Goal: Transaction & Acquisition: Obtain resource

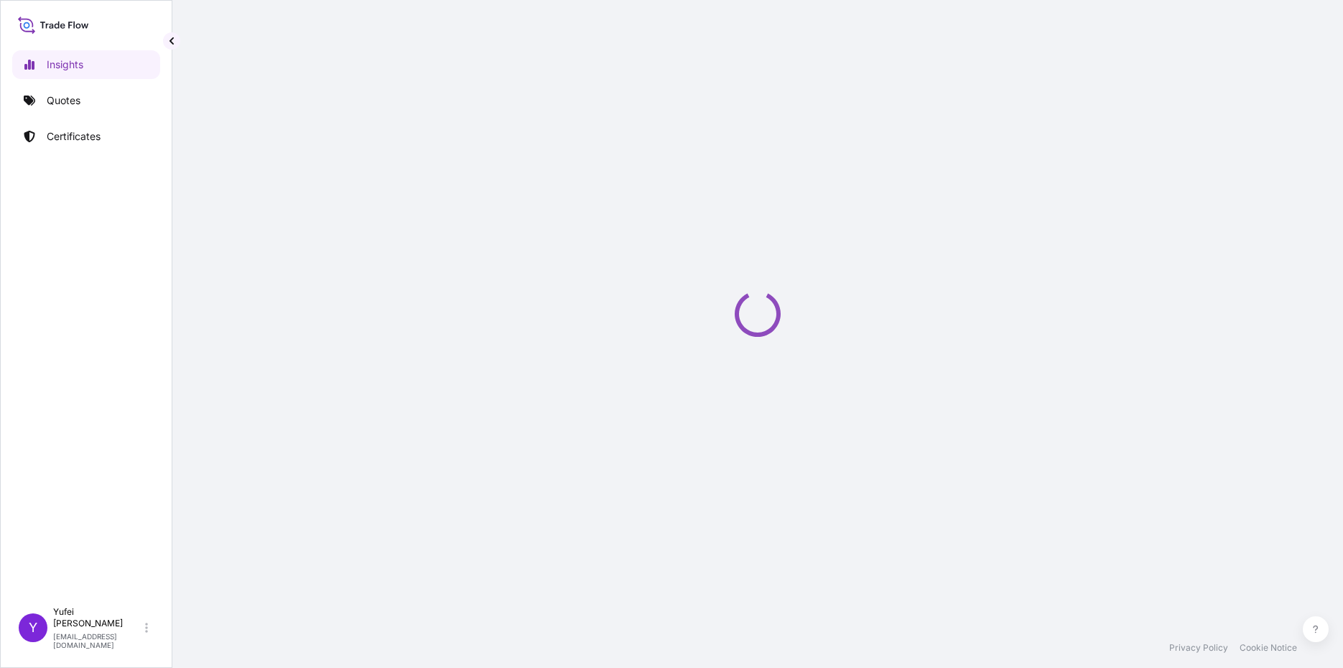
select select "2025"
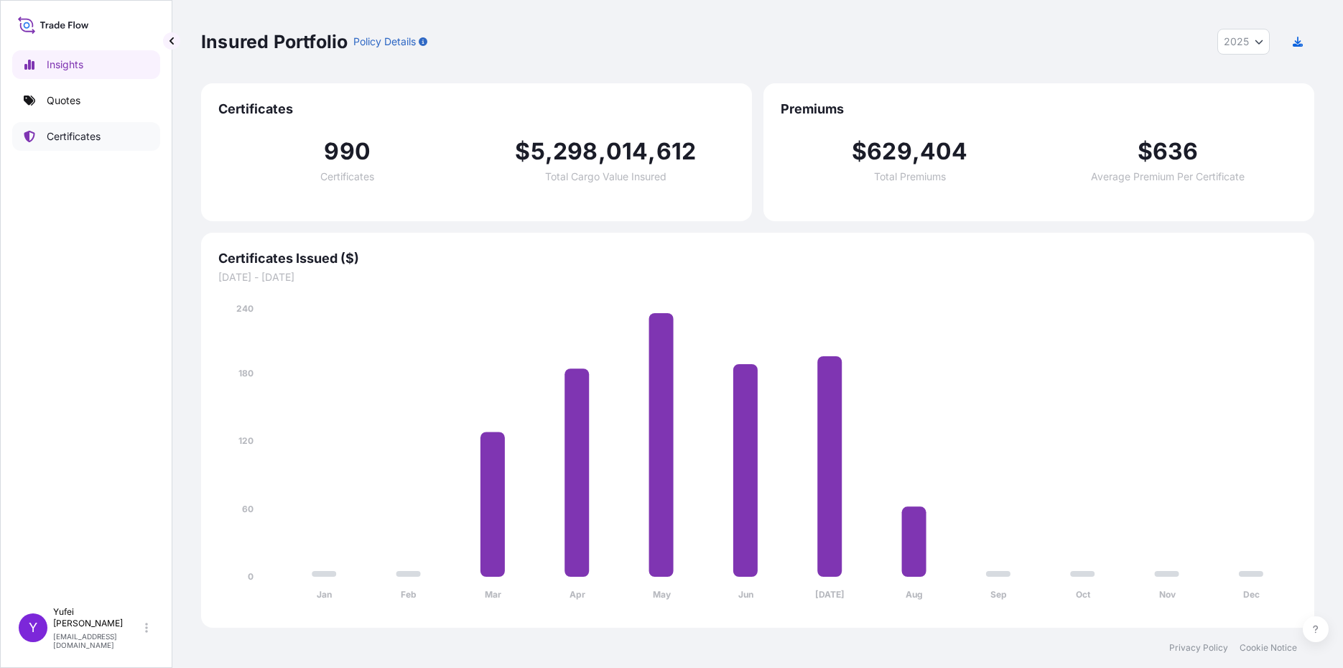
click at [87, 134] on p "Certificates" at bounding box center [74, 136] width 54 height 14
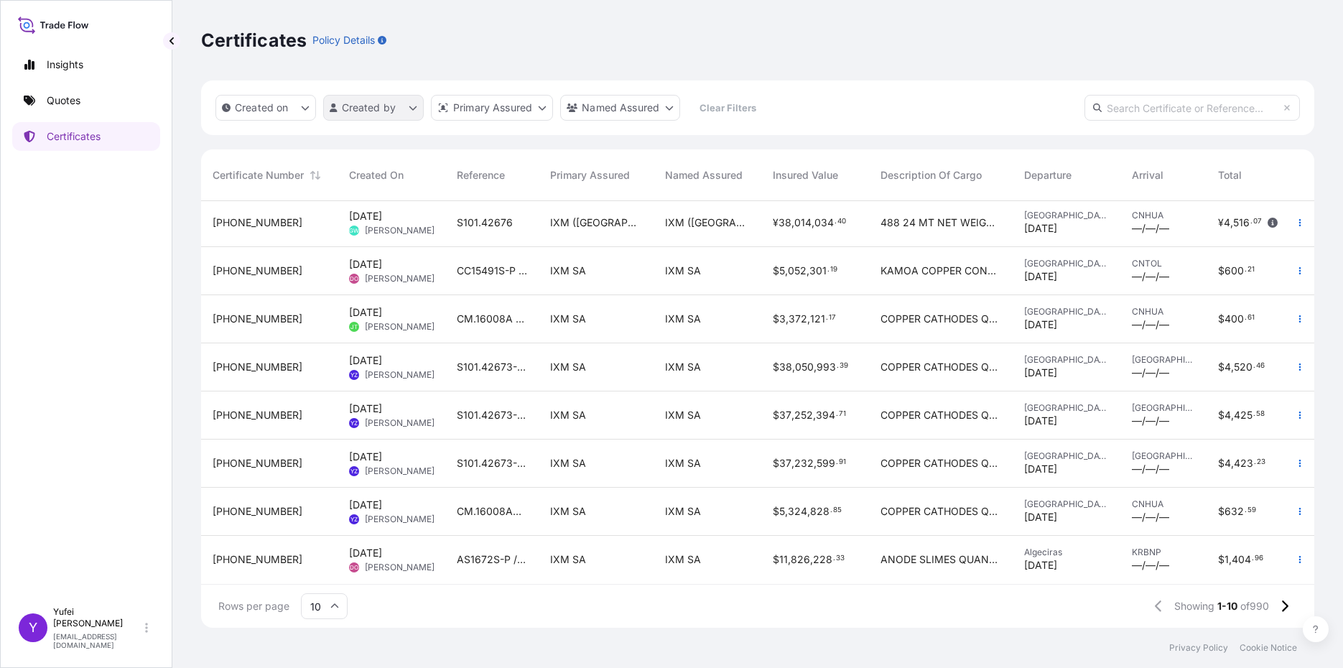
scroll to position [37, 0]
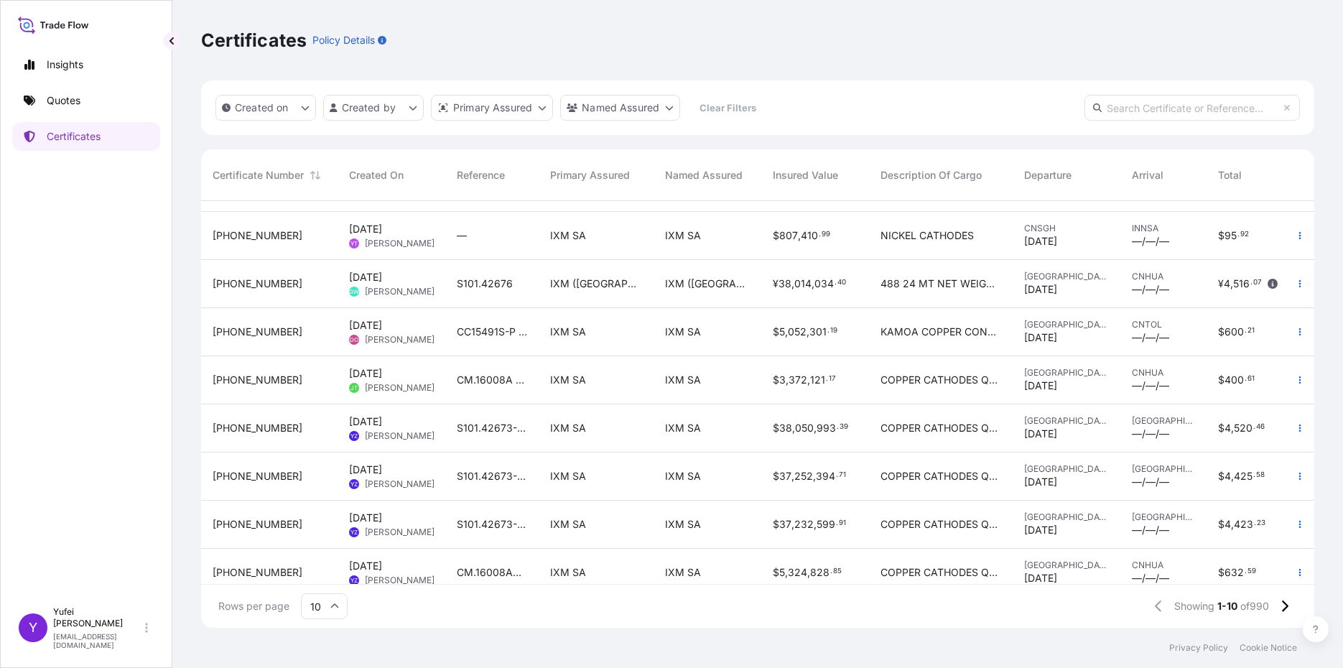
click at [393, 112] on html "Insights Quotes Certificates Y [PERSON_NAME] [PERSON_NAME][EMAIL_ADDRESS][DOMAI…" at bounding box center [671, 334] width 1343 height 668
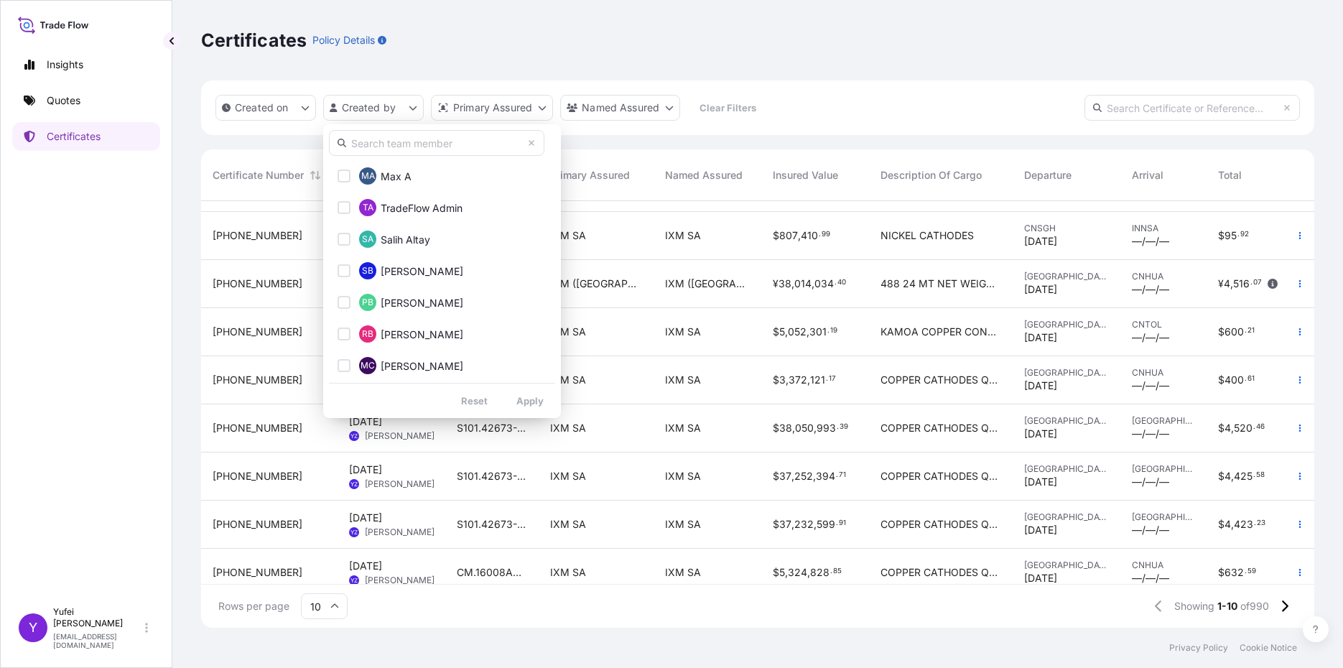
click at [402, 151] on input "text" at bounding box center [436, 143] width 215 height 26
click at [408, 149] on input "text" at bounding box center [436, 143] width 215 height 26
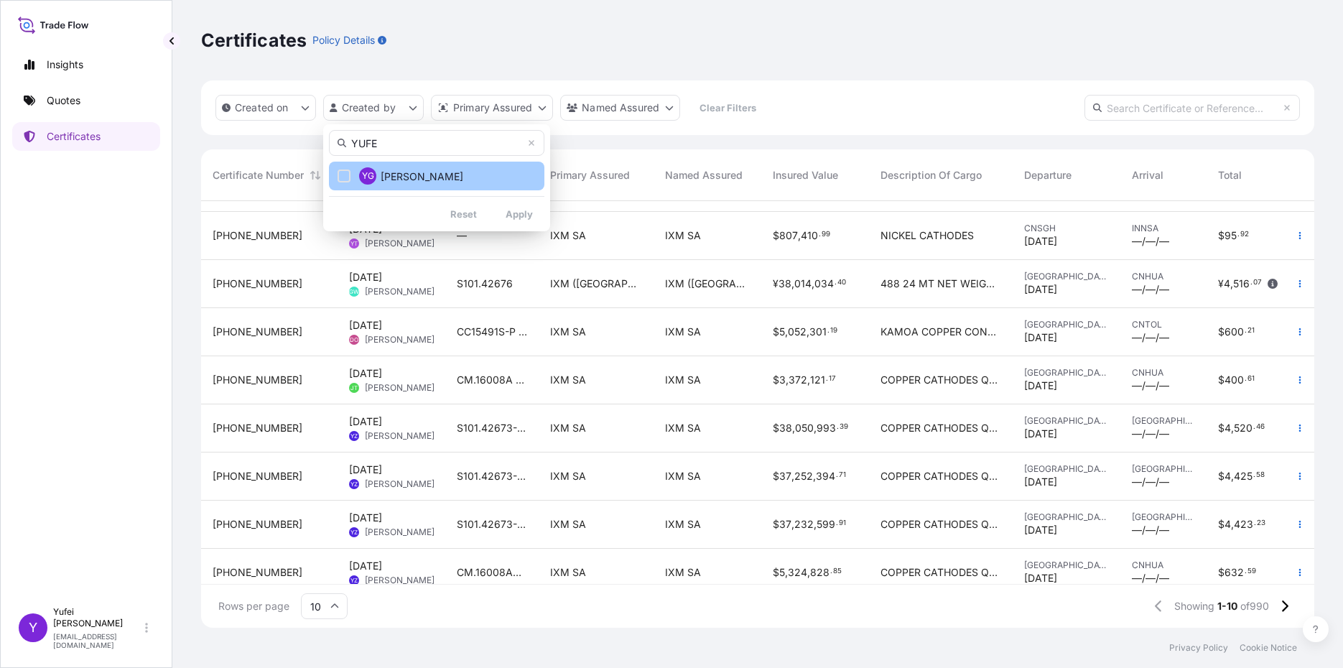
type input "YUFE"
click at [419, 173] on span "[PERSON_NAME]" at bounding box center [422, 176] width 83 height 14
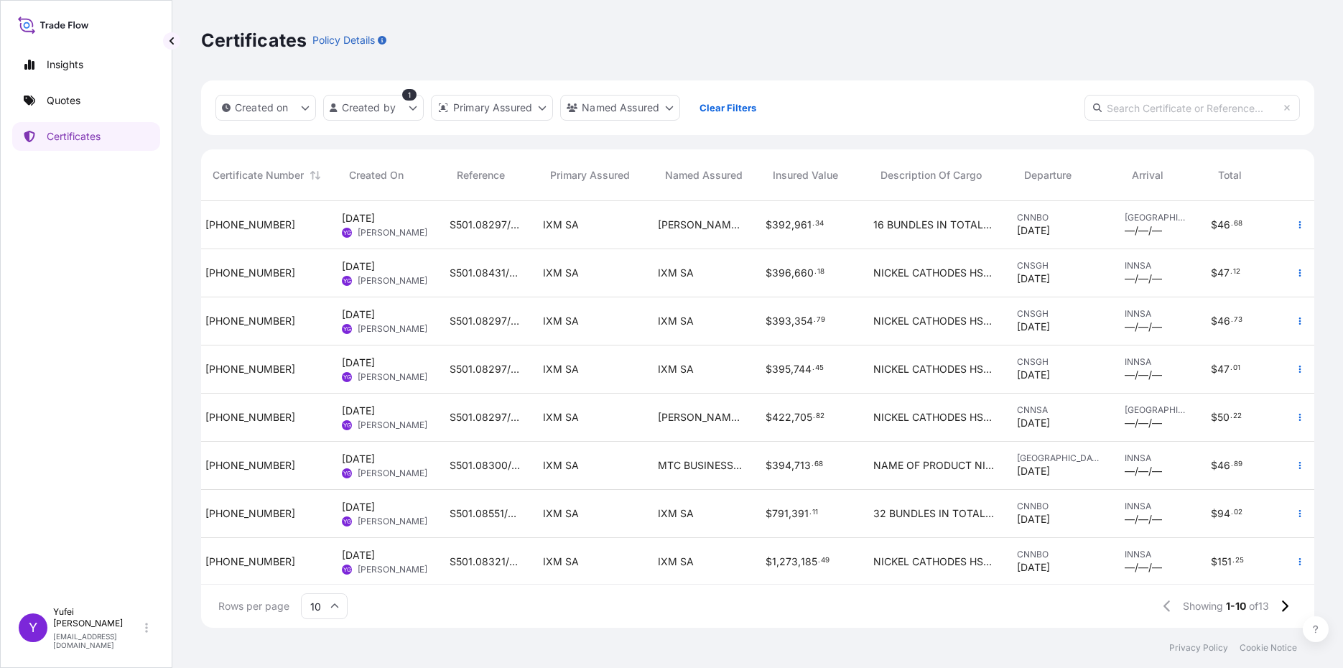
scroll to position [0, 0]
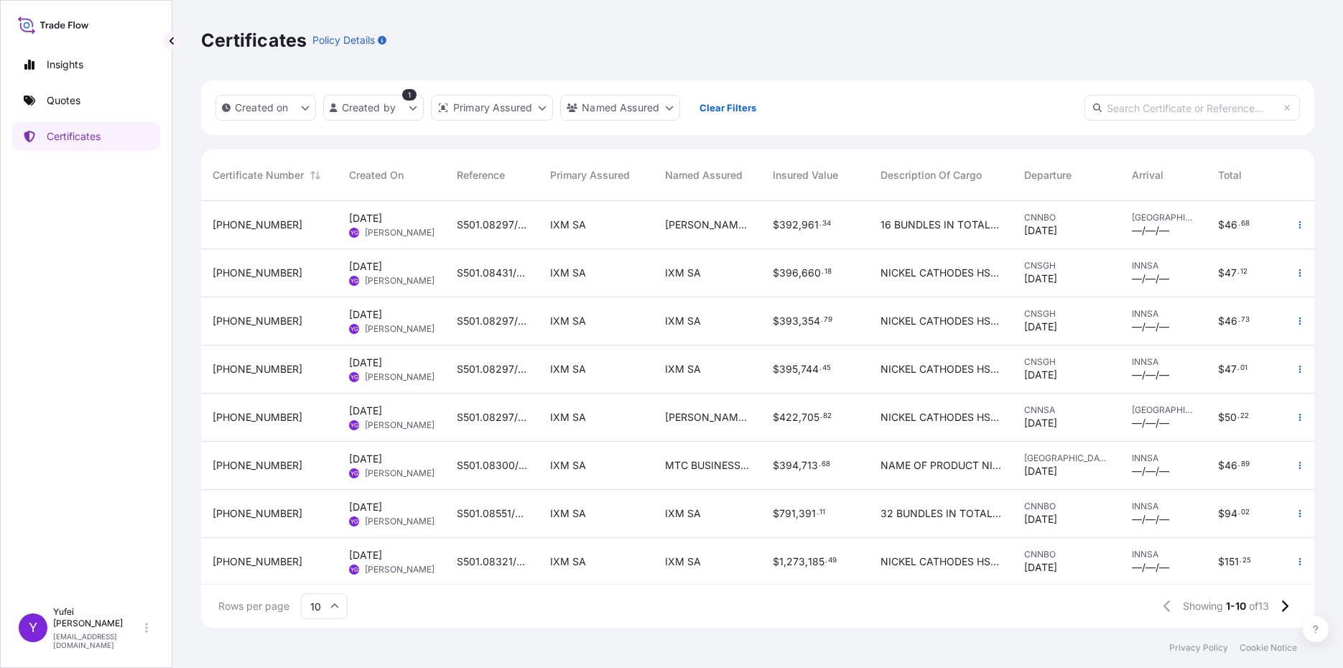
click at [446, 231] on div "S501.08297/07" at bounding box center [491, 225] width 93 height 48
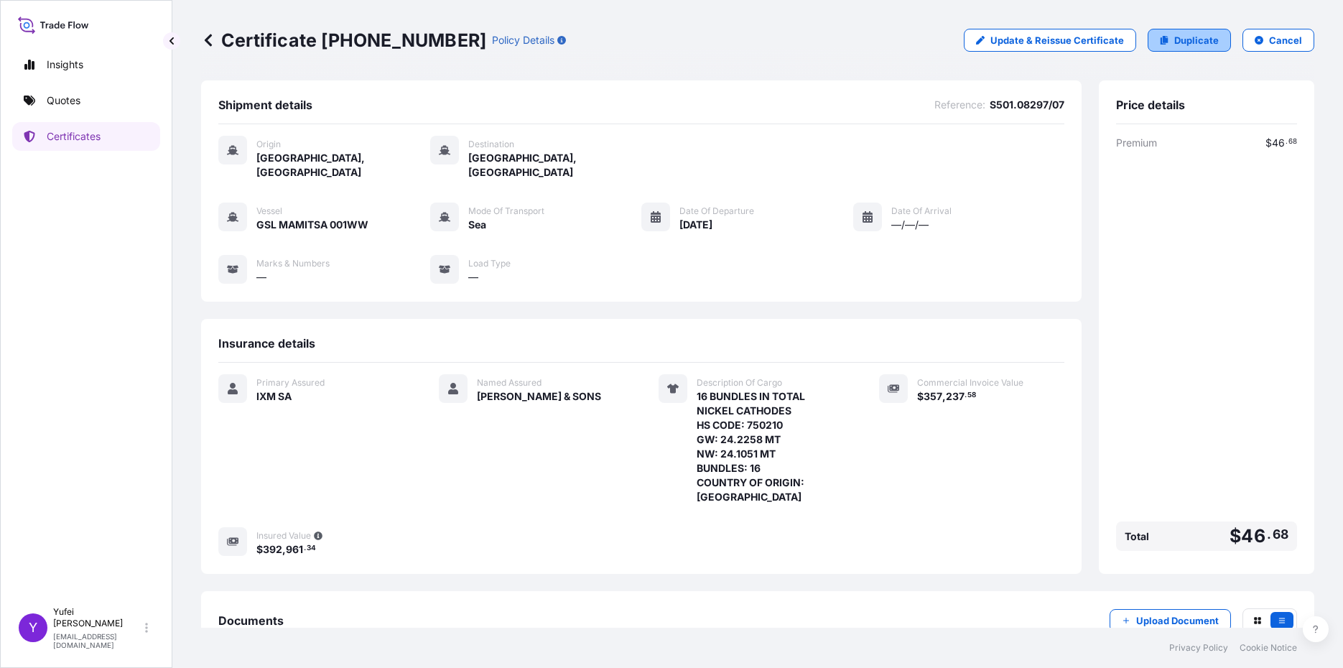
click at [1183, 42] on p "Duplicate" at bounding box center [1196, 40] width 45 height 14
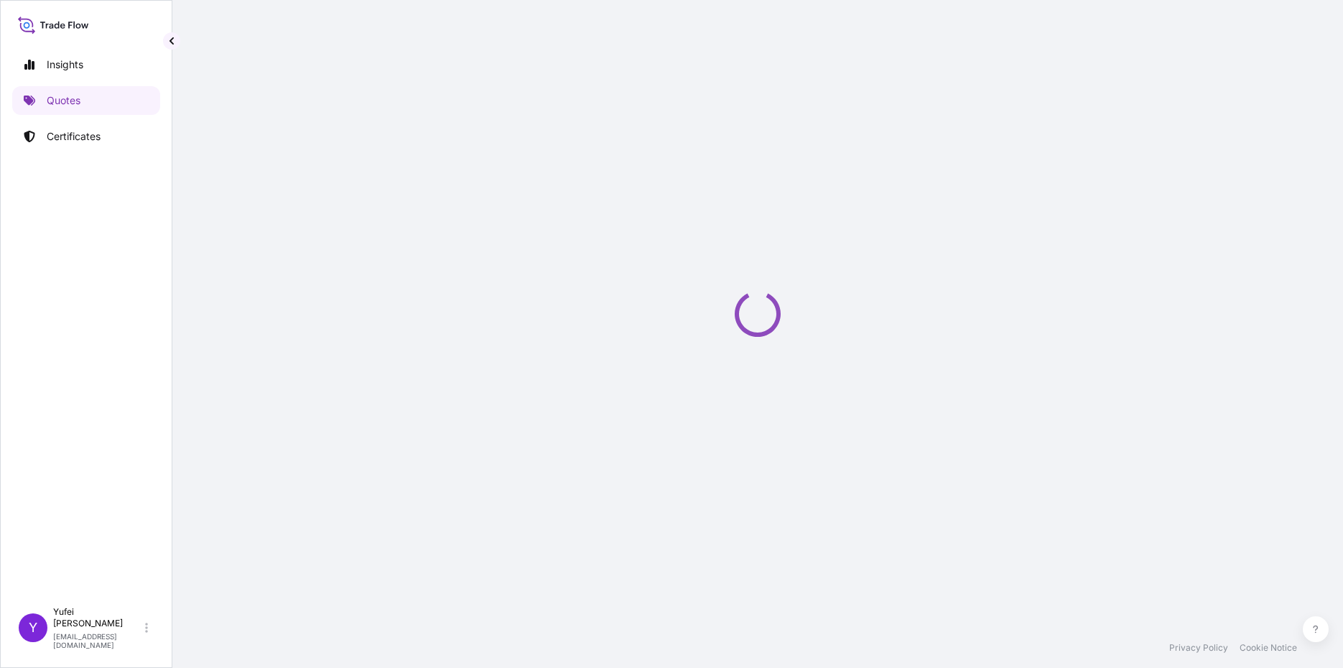
select select "Sea"
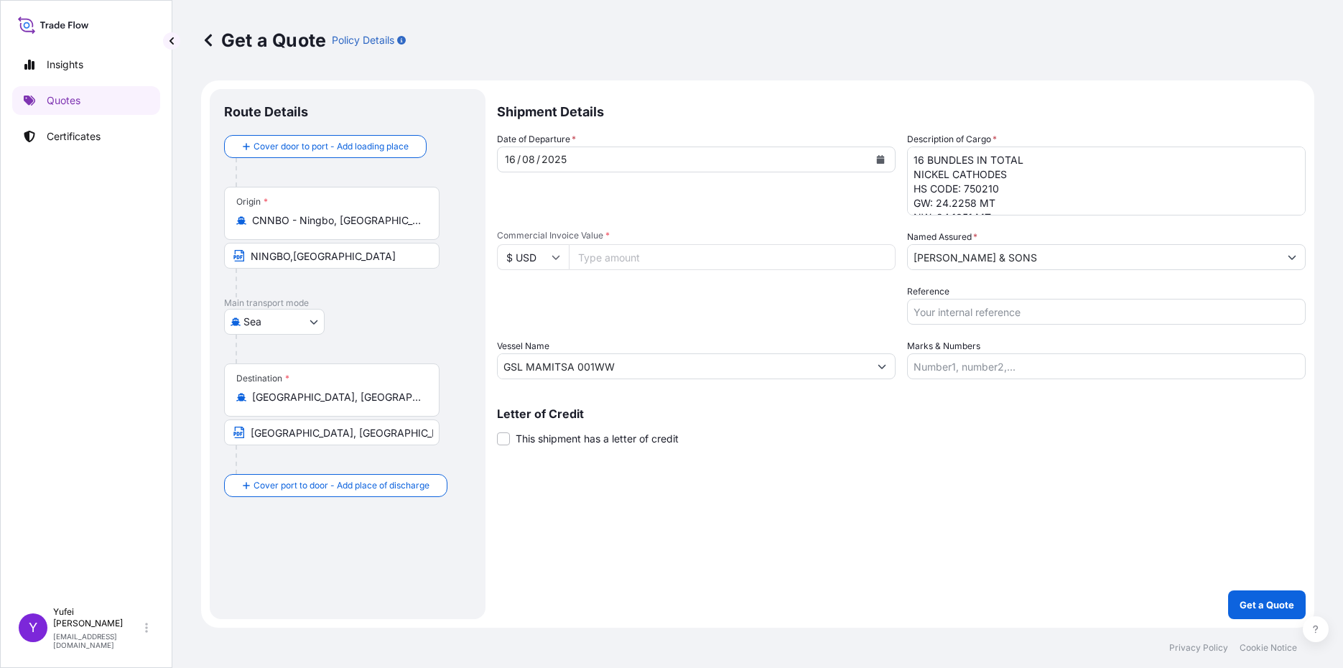
select select "31846"
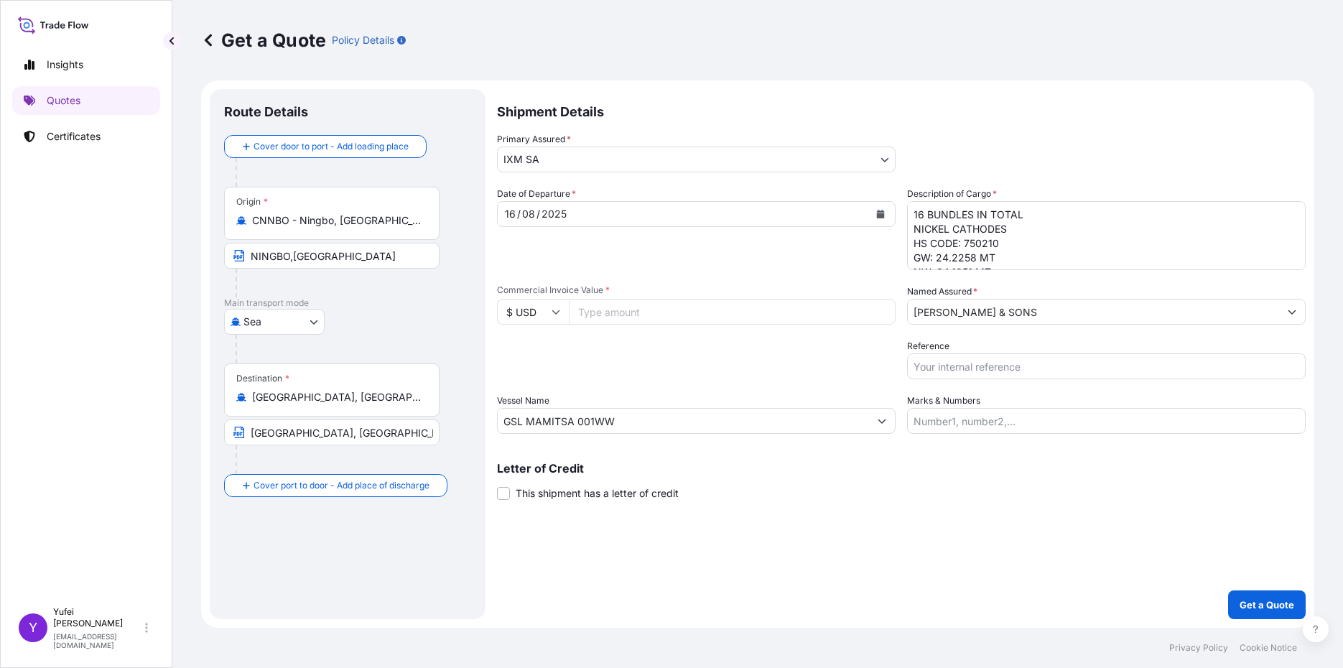
click at [295, 398] on input "[GEOGRAPHIC_DATA], [GEOGRAPHIC_DATA], [GEOGRAPHIC_DATA]" at bounding box center [336, 397] width 169 height 14
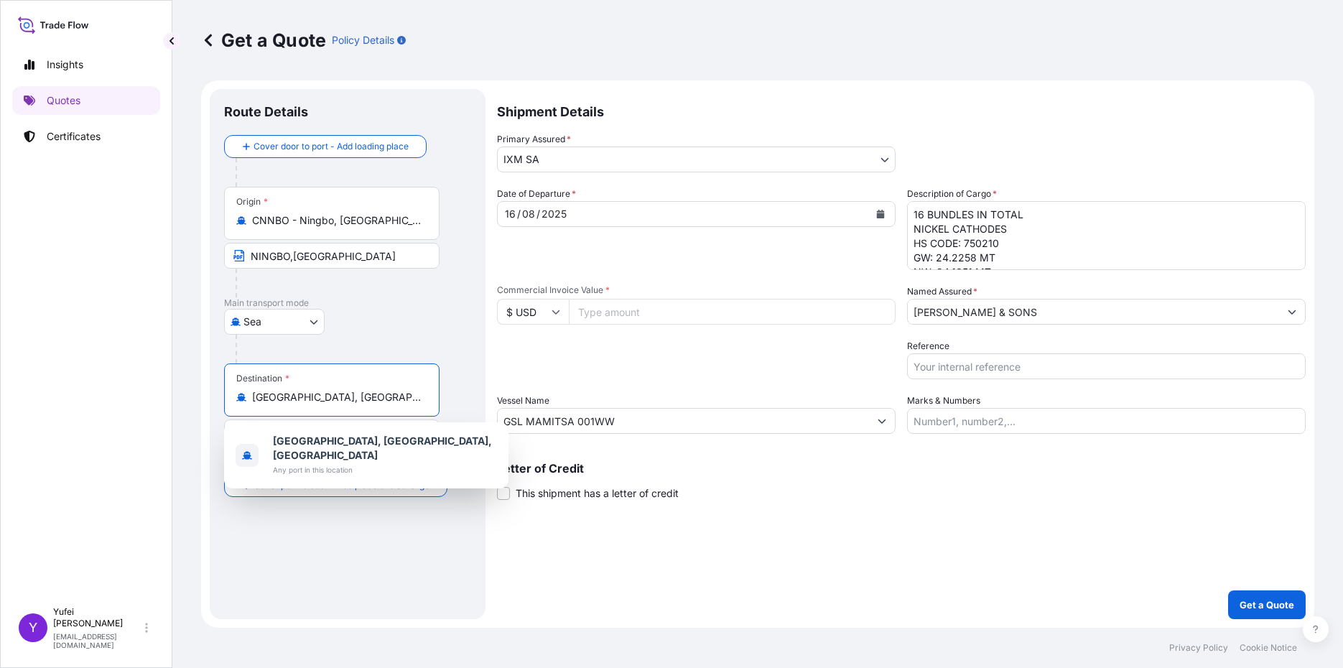
click at [400, 403] on input "[GEOGRAPHIC_DATA], [GEOGRAPHIC_DATA], [GEOGRAPHIC_DATA]" at bounding box center [336, 397] width 169 height 14
drag, startPoint x: 364, startPoint y: 398, endPoint x: 101, endPoint y: 397, distance: 262.8
click at [101, 397] on div "Insights Quotes Certificates Y [PERSON_NAME] [PERSON_NAME][EMAIL_ADDRESS][DOMAI…" at bounding box center [671, 334] width 1343 height 668
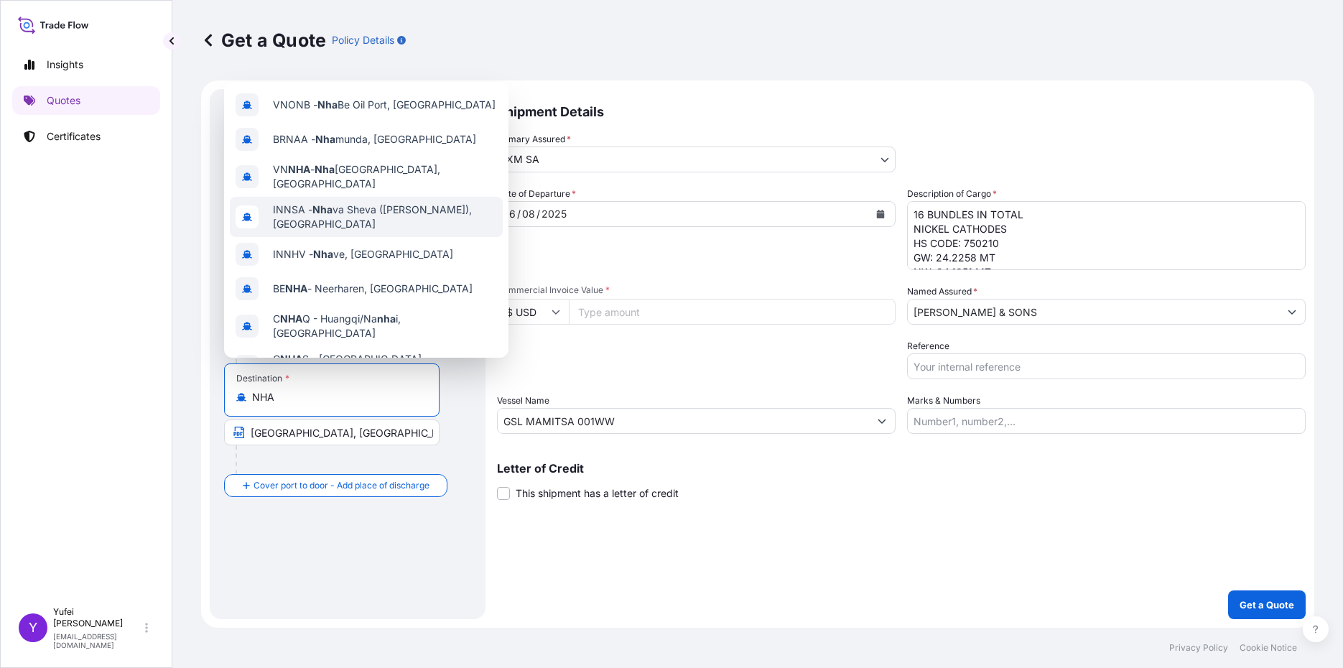
click at [383, 202] on span "INNSA - Nha va Sheva ([PERSON_NAME]), [GEOGRAPHIC_DATA]" at bounding box center [385, 216] width 224 height 29
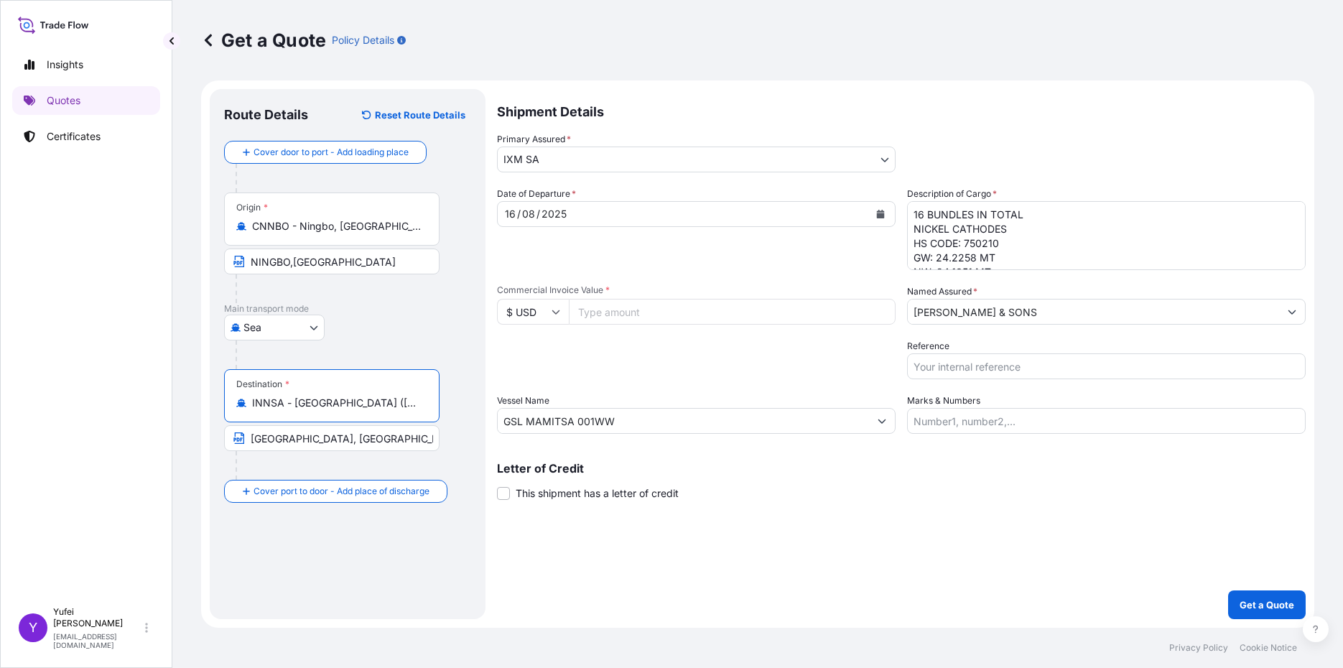
type input "INNSA - [GEOGRAPHIC_DATA] ([PERSON_NAME]), [GEOGRAPHIC_DATA]"
click at [296, 442] on input "[GEOGRAPHIC_DATA], [GEOGRAPHIC_DATA]" at bounding box center [331, 438] width 215 height 26
type input "NHAVA SHEVA, [GEOGRAPHIC_DATA]"
click at [370, 546] on div "Route Details Reset Route Details Cover door to port - Add loading place Place …" at bounding box center [347, 353] width 247 height 501
click at [625, 416] on input "GSL MAMITSA 001WW" at bounding box center [683, 421] width 371 height 26
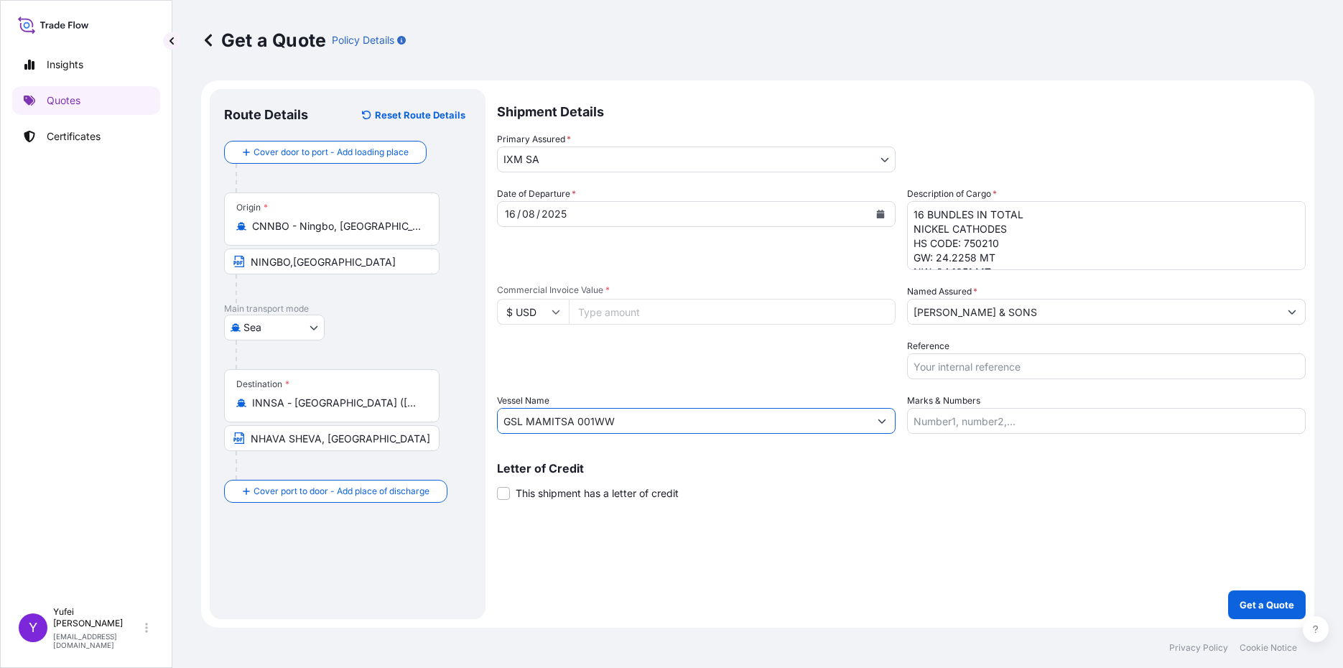
drag, startPoint x: 628, startPoint y: 423, endPoint x: 437, endPoint y: 413, distance: 191.2
click at [437, 413] on form "Route Details Reset Route Details Cover door to port - Add loading place Place …" at bounding box center [757, 353] width 1113 height 547
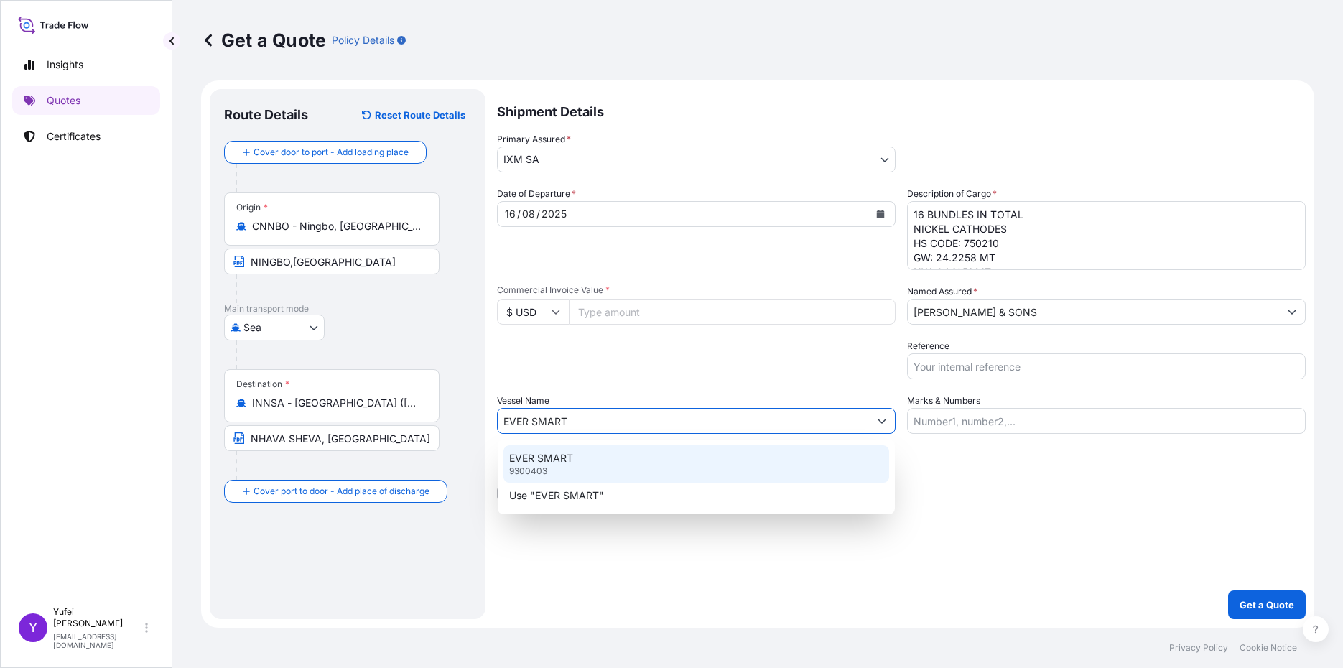
click at [677, 472] on div "EVER SMART 9300403" at bounding box center [696, 463] width 386 height 37
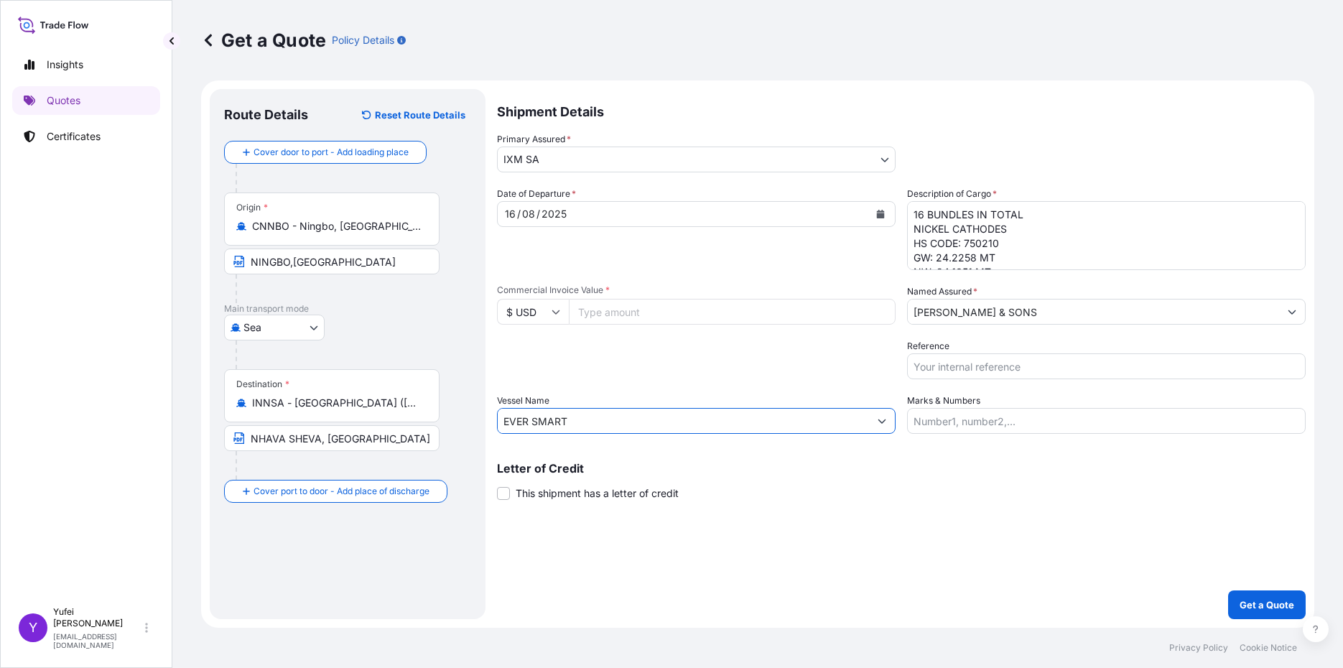
type input "EVER SMART"
click at [938, 370] on input "Reference" at bounding box center [1106, 366] width 398 height 26
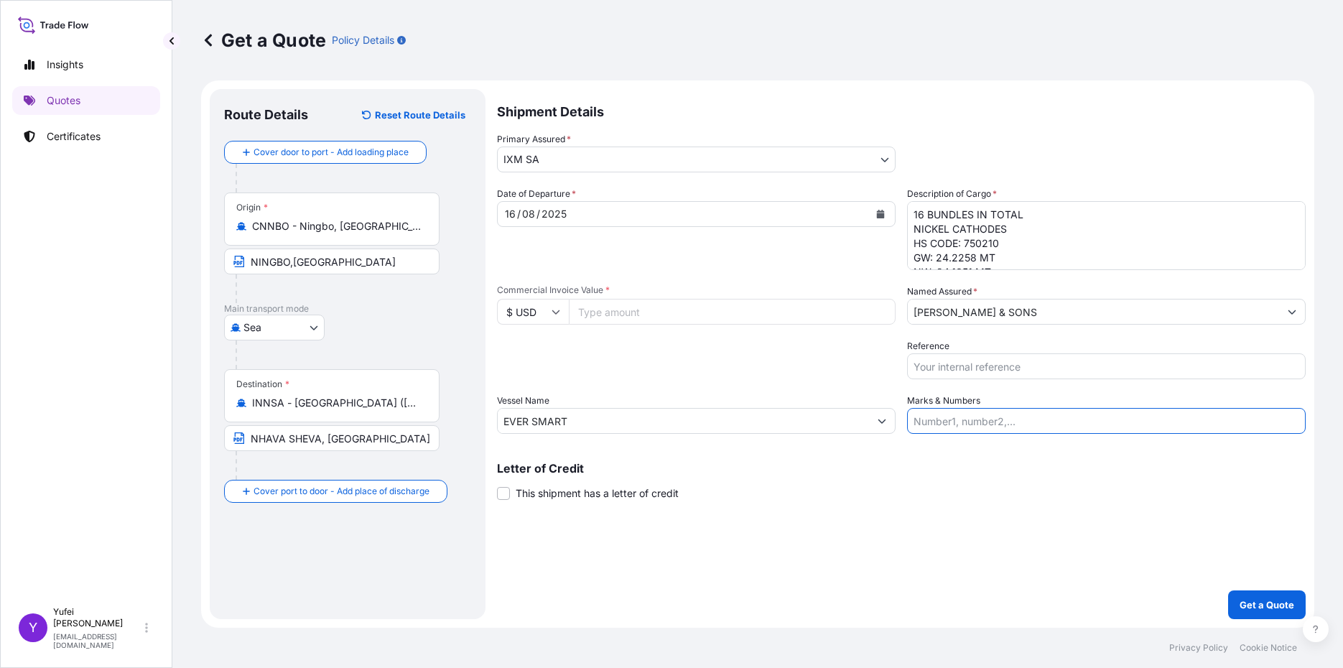
click at [938, 421] on input "Marks & Numbers" at bounding box center [1106, 421] width 398 height 26
click at [938, 358] on input "Reference" at bounding box center [1106, 366] width 398 height 26
paste input "S501.08297/07A"
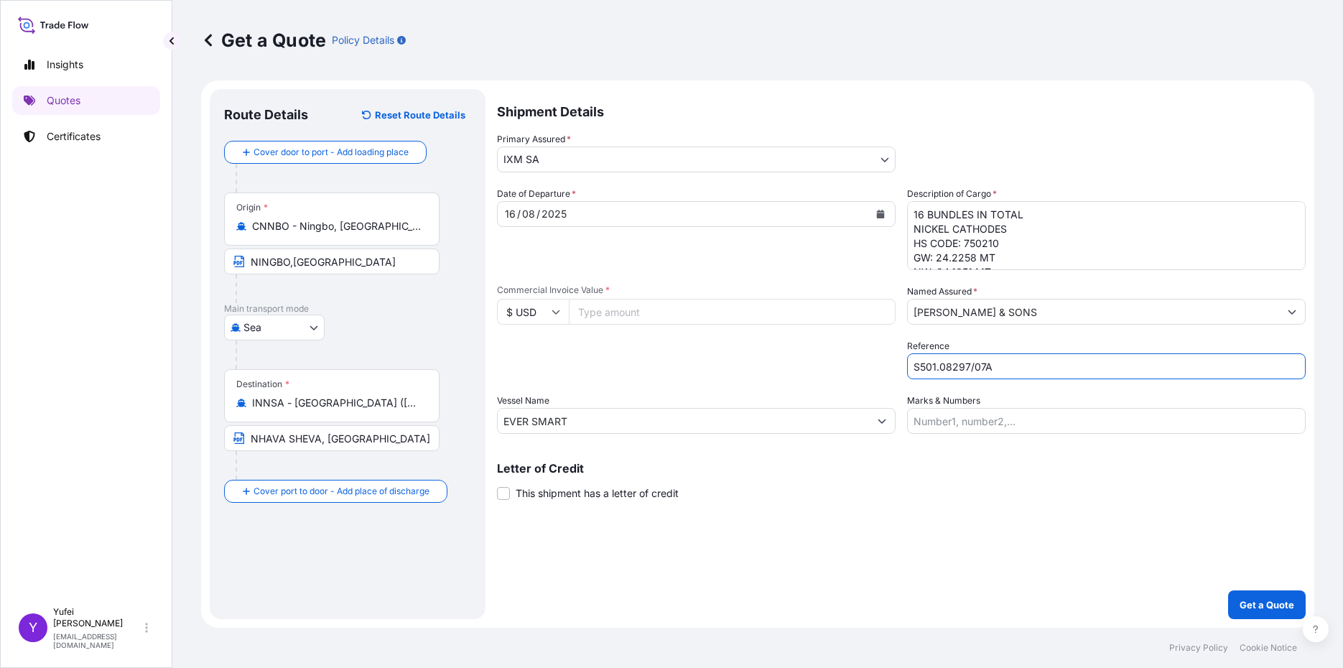
type input "S501.08297/07A"
click at [642, 317] on input "Commercial Invoice Value *" at bounding box center [732, 312] width 327 height 26
click at [594, 312] on input "Commercial Invoice Value *" at bounding box center [732, 312] width 327 height 26
paste input "359773.92"
type input "359773.92"
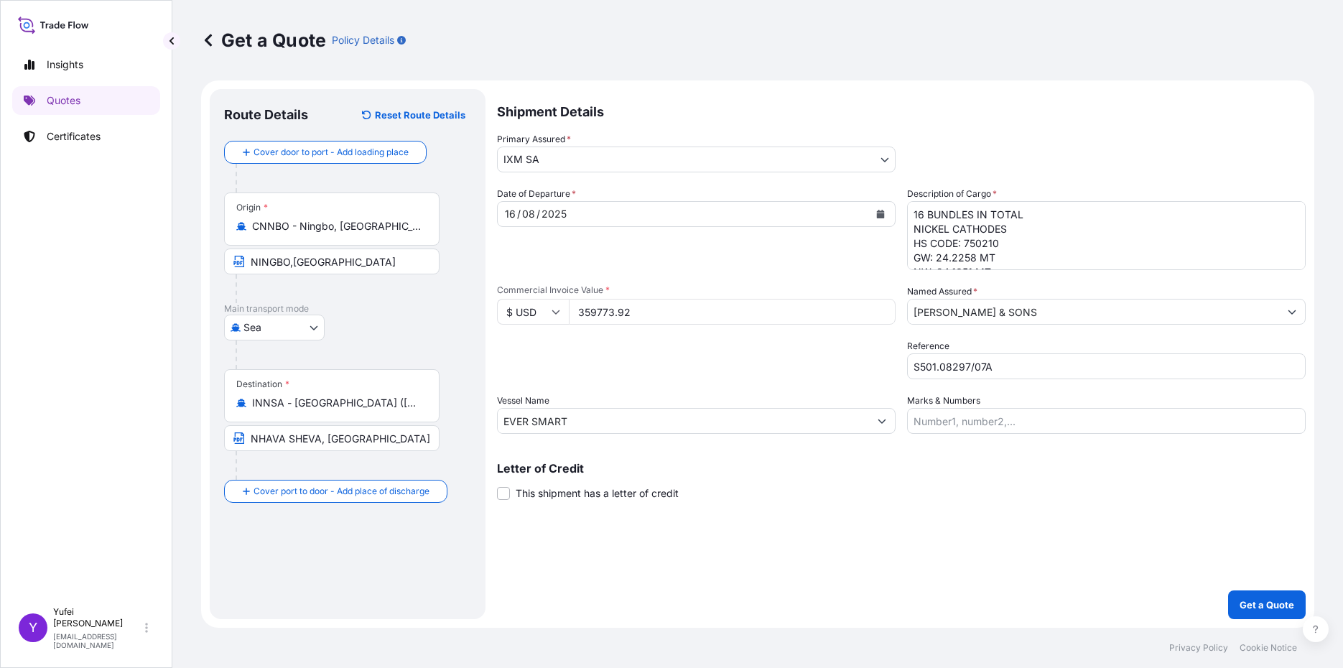
click at [655, 363] on div "Packing Category Type to search a container mode Please select a primary mode o…" at bounding box center [696, 359] width 398 height 40
click at [972, 259] on textarea "16 BUNDLES IN TOTAL NICKEL CATHODES HS CODE: 750210 GW: 24.2258 MT NW: 24.1051 …" at bounding box center [1106, 235] width 398 height 69
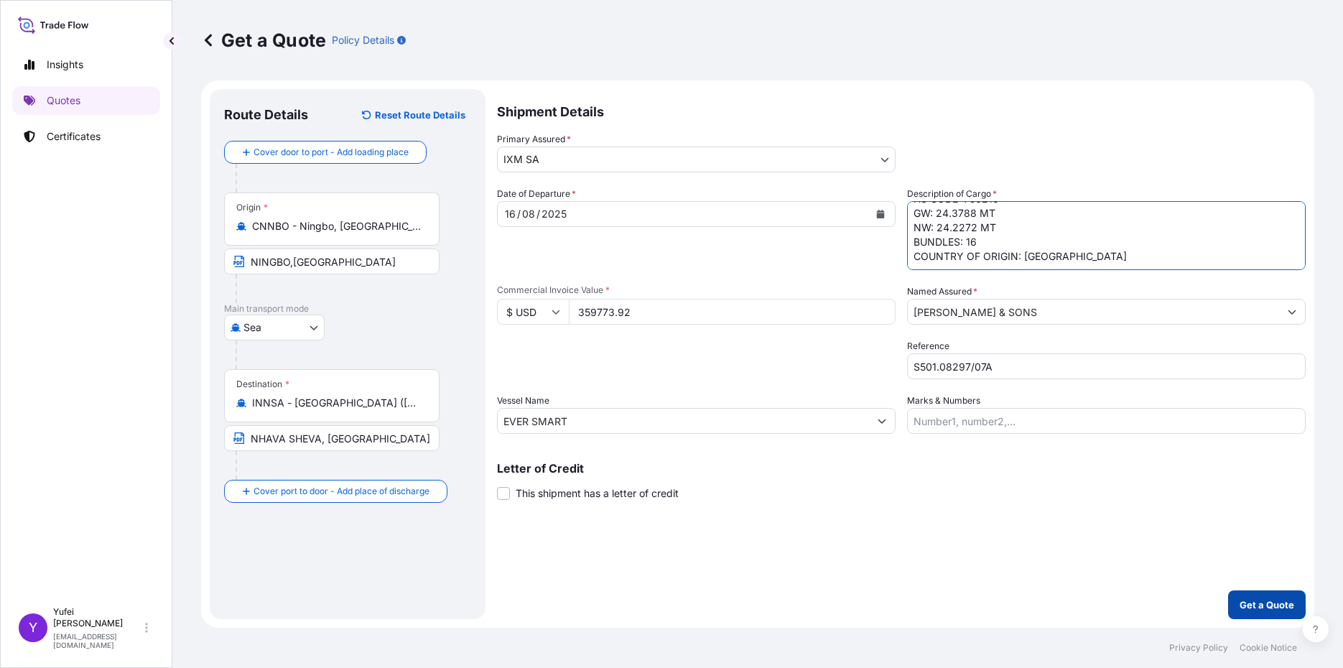
type textarea "16 BUNDLES IN TOTAL NICKEL CATHODES HS CODE: 750210 GW: 24.3788 MT NW: 24.2272 …"
click at [1256, 610] on p "Get a Quote" at bounding box center [1266, 604] width 55 height 14
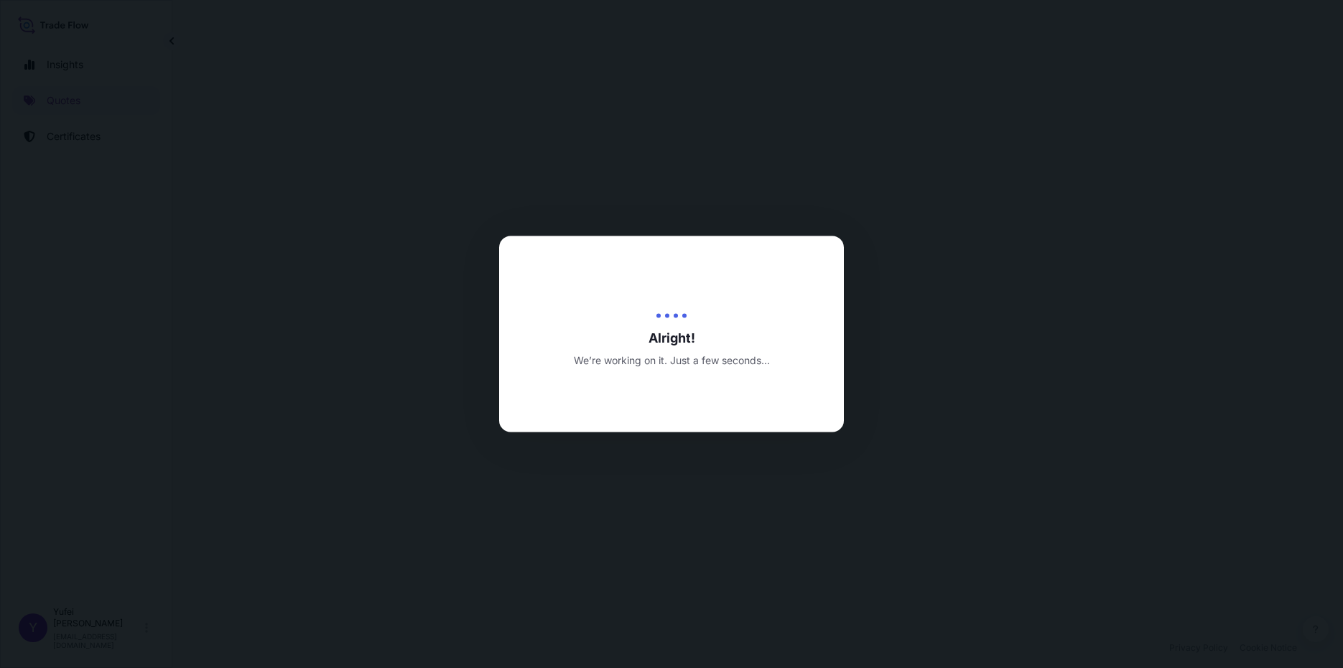
select select "Sea"
select select "31846"
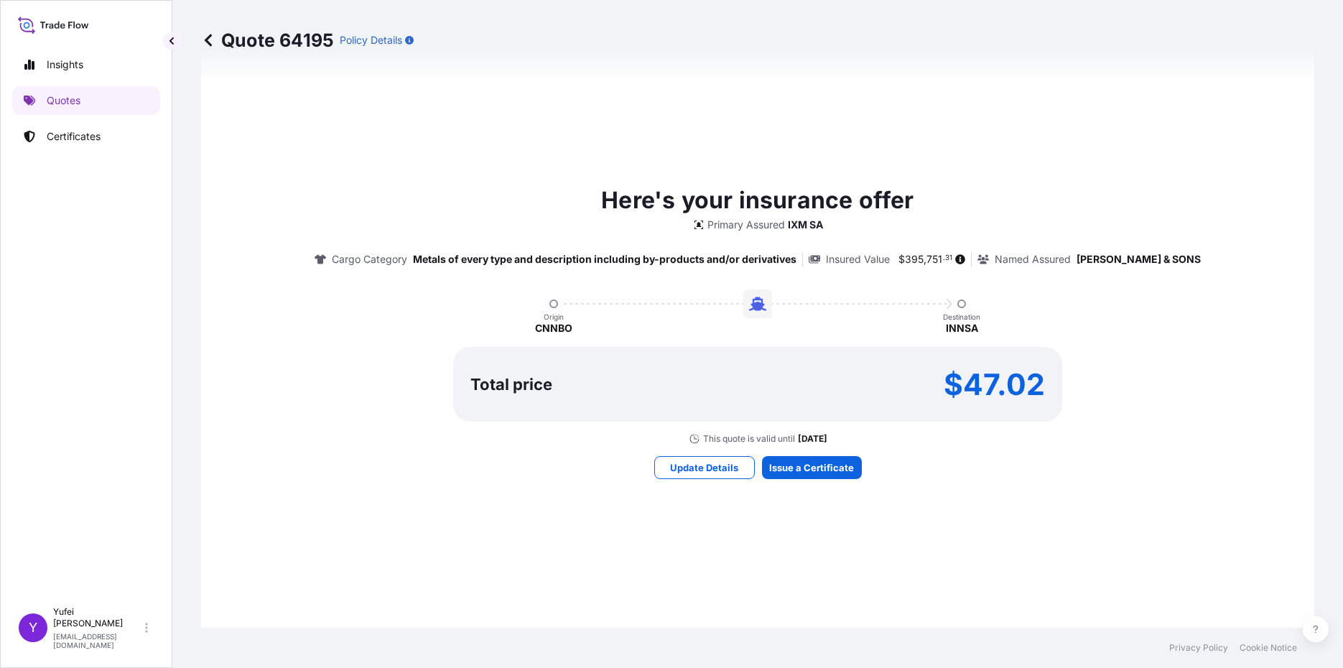
scroll to position [707, 0]
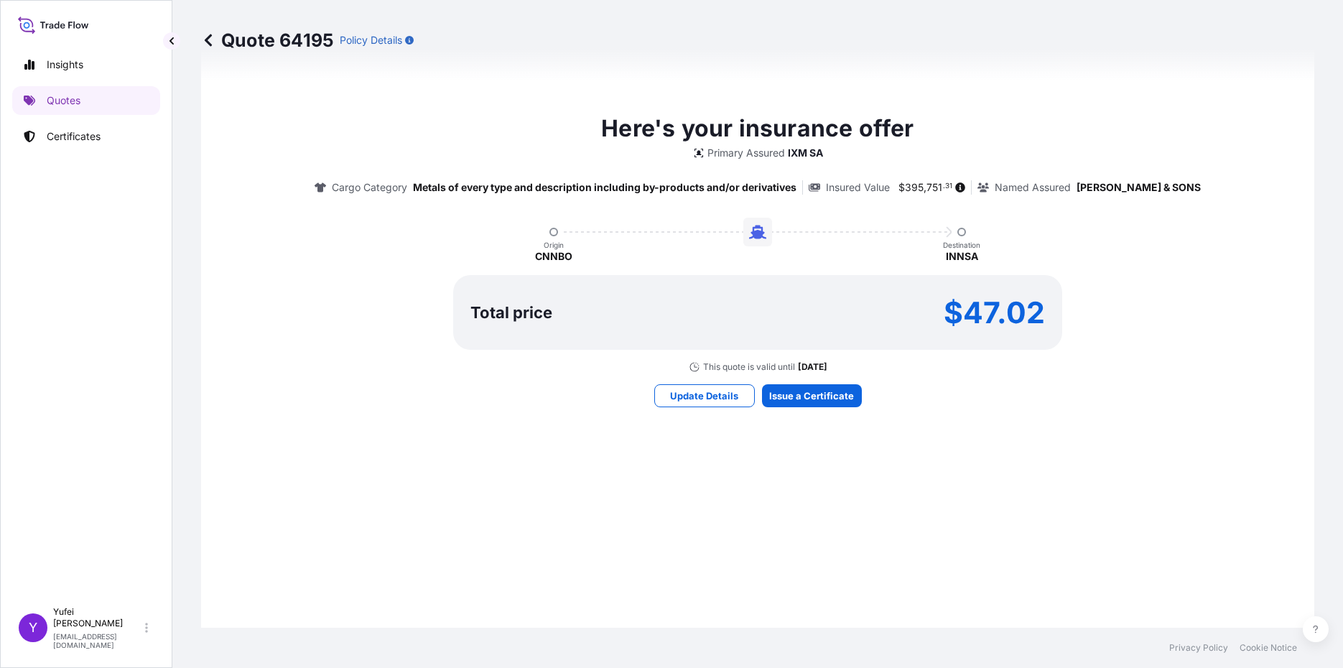
click at [821, 475] on div "Here's your insurance offer Primary Assured IXM SA Cargo Category Metals of eve…" at bounding box center [757, 259] width 1073 height 765
click at [814, 470] on div "Here's your insurance offer Primary Assured IXM SA Cargo Category Metals of eve…" at bounding box center [757, 259] width 1073 height 765
click at [950, 471] on div "Here's your insurance offer Primary Assured IXM SA Cargo Category Metals of eve…" at bounding box center [757, 259] width 1073 height 765
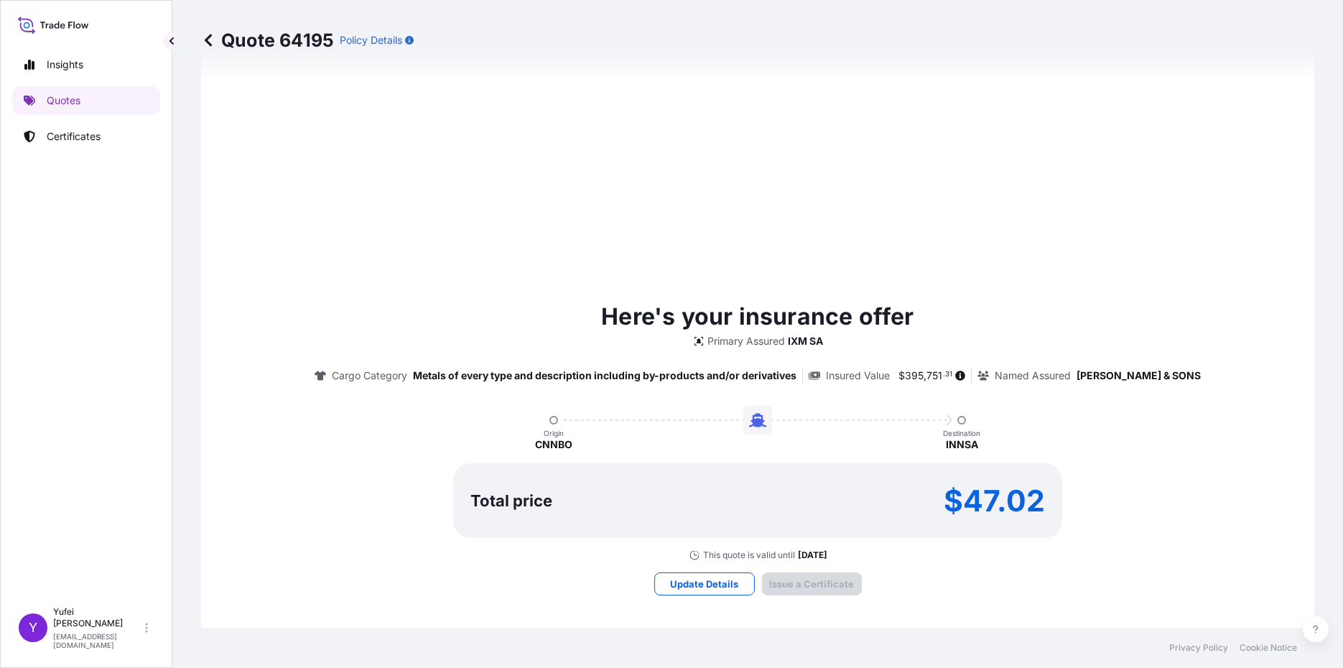
scroll to position [1493, 0]
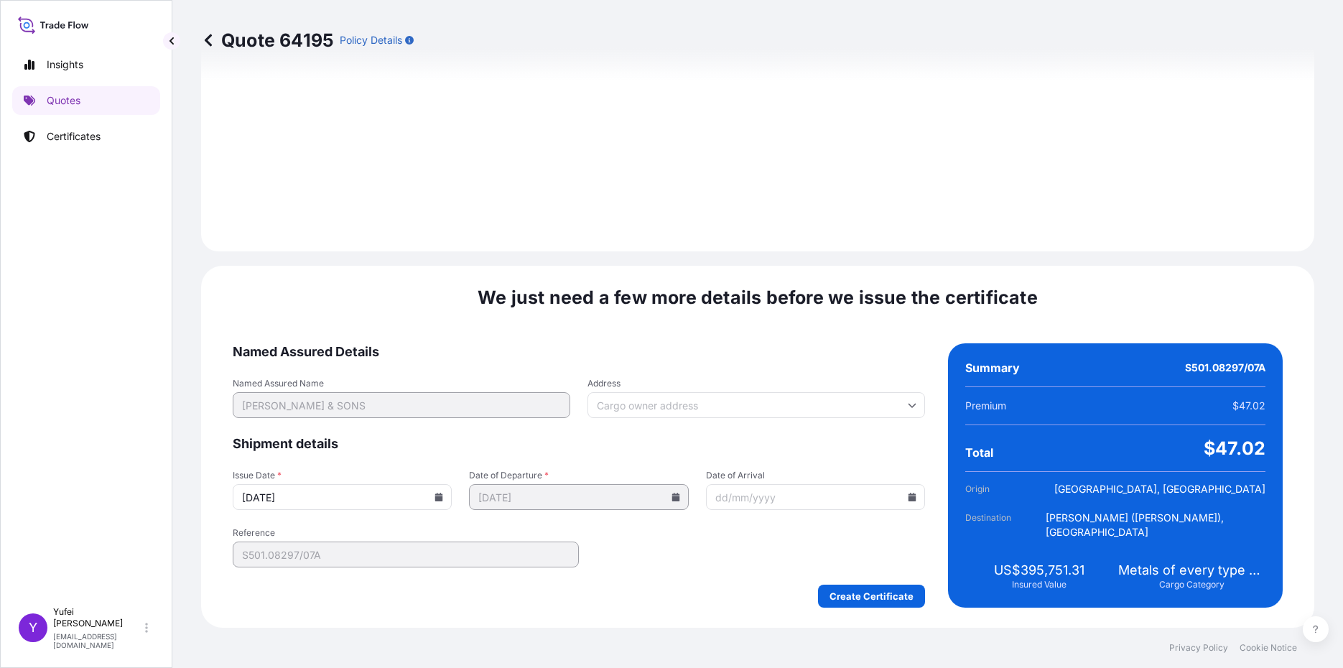
drag, startPoint x: 386, startPoint y: 490, endPoint x: 443, endPoint y: 506, distance: 59.8
click at [391, 491] on input "[DATE]" at bounding box center [342, 497] width 219 height 26
click at [431, 495] on input "[DATE]" at bounding box center [342, 497] width 219 height 26
click at [436, 498] on icon at bounding box center [439, 497] width 8 height 9
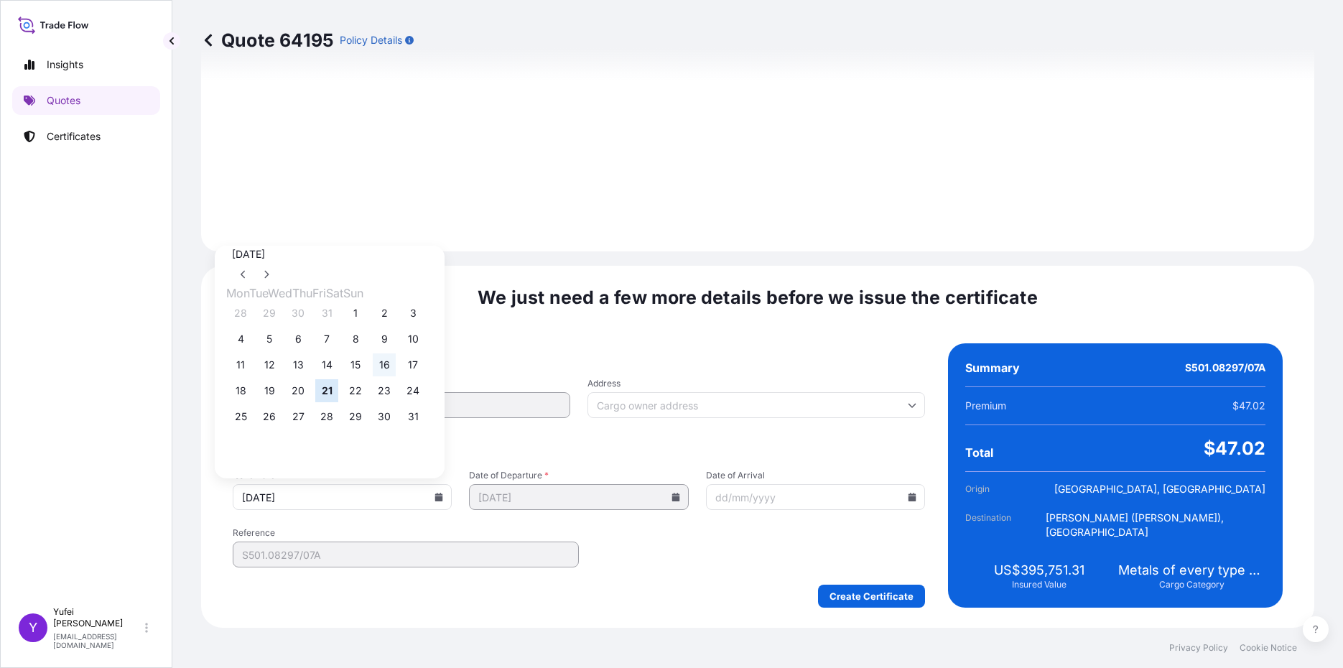
click at [396, 370] on button "16" at bounding box center [384, 364] width 23 height 23
type input "[DATE]"
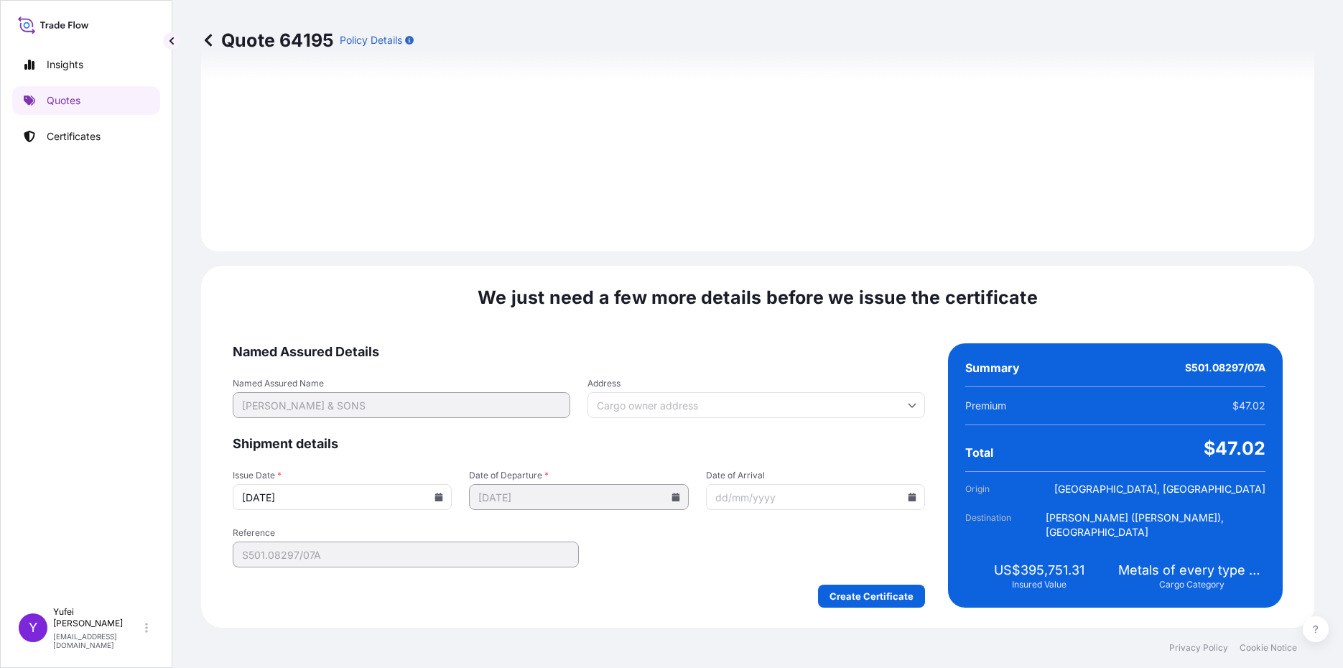
click at [689, 543] on form "Named Assured Details Named Assured Name [PERSON_NAME] & SONS Address Shipment …" at bounding box center [579, 475] width 692 height 264
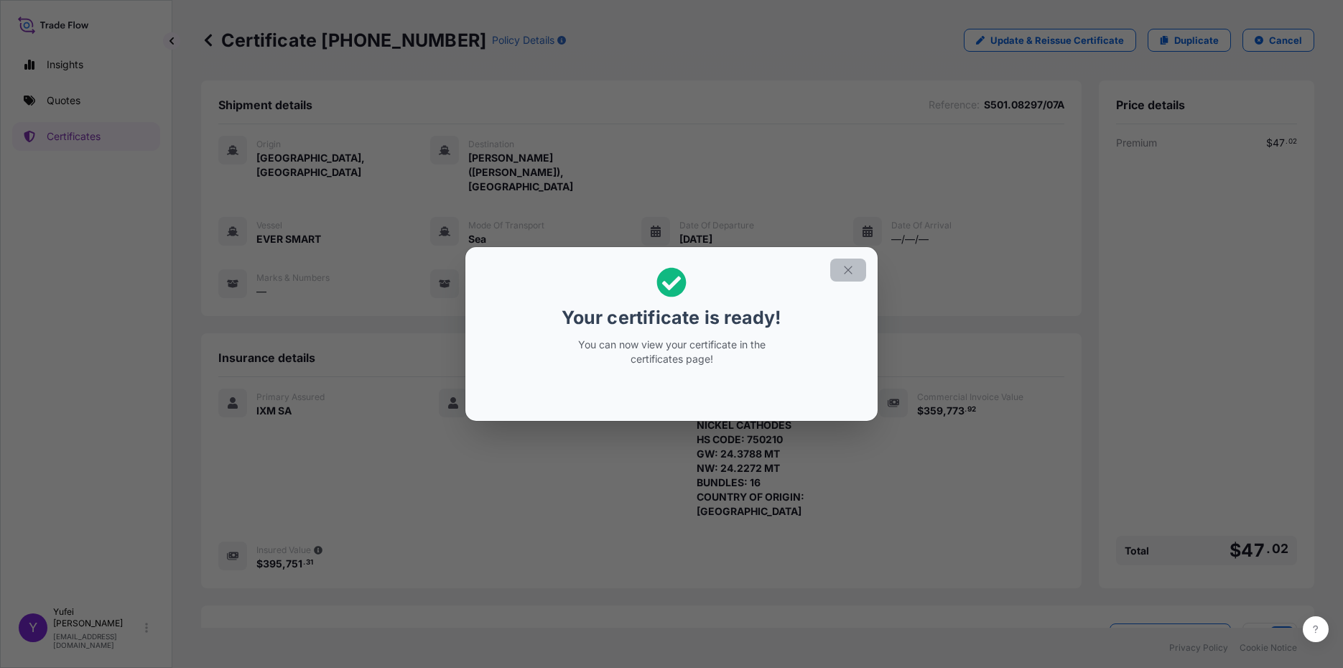
click at [846, 269] on icon "button" at bounding box center [847, 269] width 13 height 13
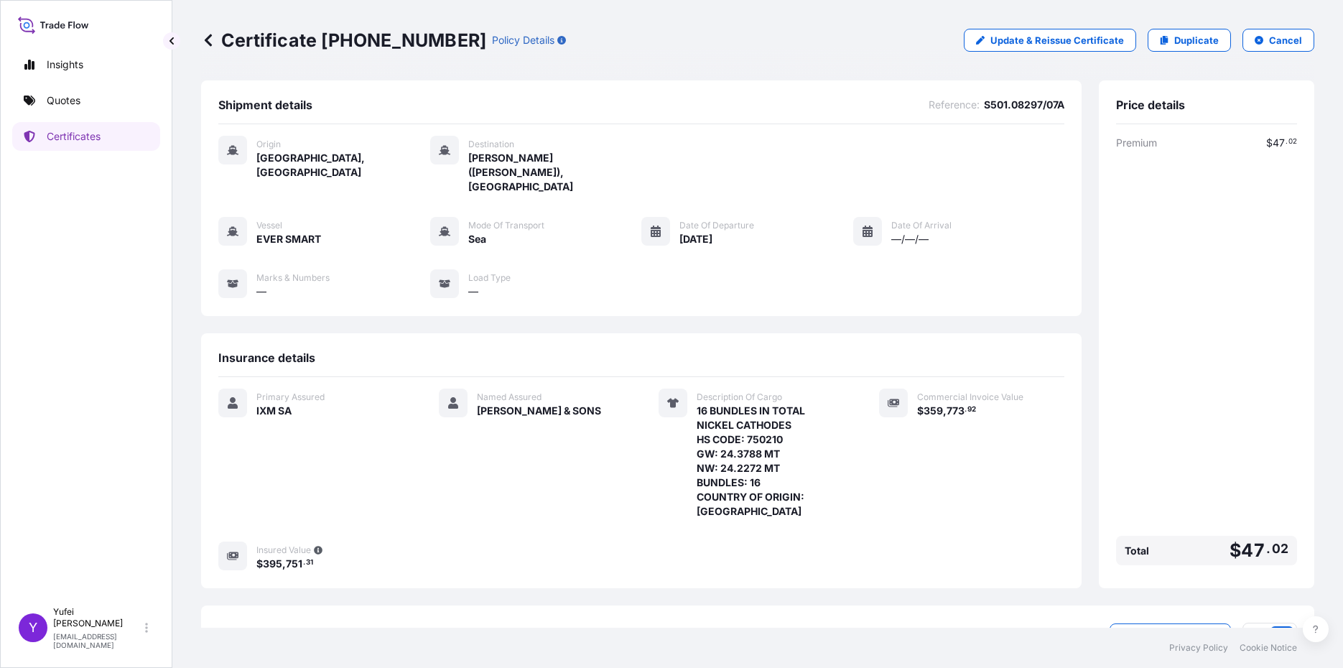
scroll to position [83, 0]
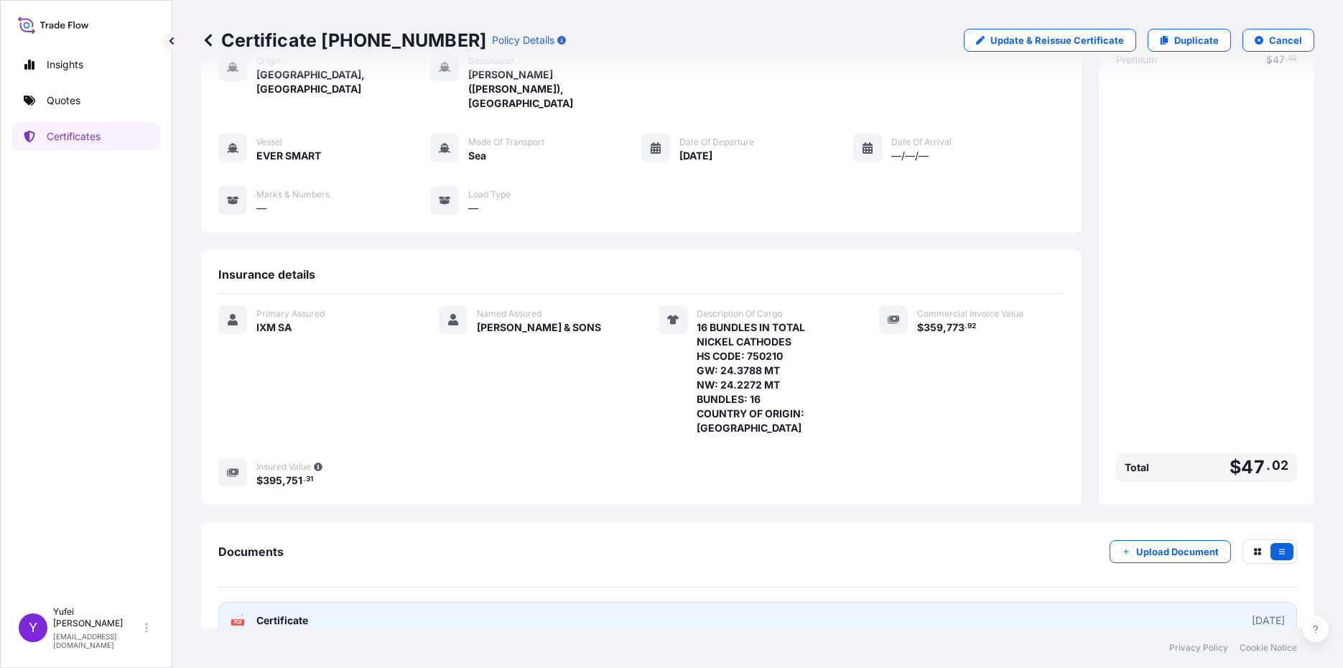
click at [510, 602] on link "PDF Certificate [DATE]" at bounding box center [757, 620] width 1078 height 37
